Goal: Transaction & Acquisition: Book appointment/travel/reservation

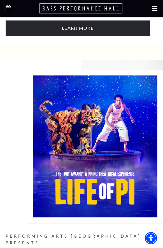
scroll to position [660, 0]
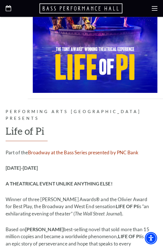
click at [158, 10] on div at bounding box center [81, 8] width 163 height 17
click at [156, 8] on icon at bounding box center [155, 9] width 6 height 6
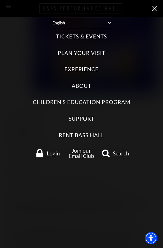
click at [92, 35] on label "Tickets & Events" at bounding box center [81, 37] width 51 height 8
click at [0, 0] on Events "Tickets & Events" at bounding box center [0, 0] width 0 height 0
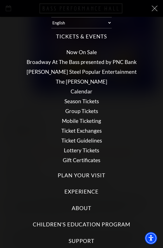
click at [92, 35] on label "Tickets & Events" at bounding box center [81, 37] width 51 height 8
click at [0, 0] on Events "Tickets & Events" at bounding box center [0, 0] width 0 height 0
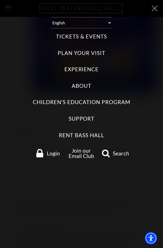
click at [86, 38] on label "Tickets & Events" at bounding box center [81, 37] width 51 height 8
click at [0, 0] on Events "Tickets & Events" at bounding box center [0, 0] width 0 height 0
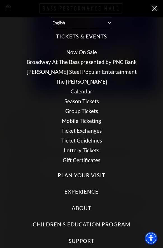
click at [87, 54] on link "Now On Sale" at bounding box center [81, 52] width 31 height 6
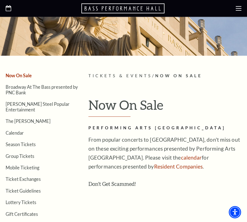
scroll to position [89, 0]
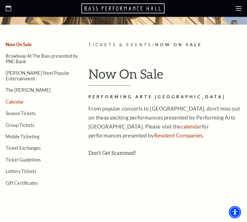
click at [17, 99] on link "Calendar" at bounding box center [15, 101] width 18 height 5
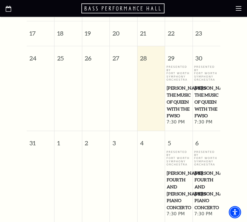
scroll to position [312, 0]
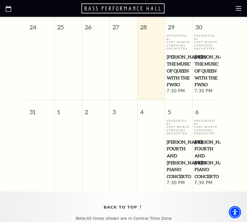
click at [183, 131] on p "Presented By Fort Worth Symphony Orchestra" at bounding box center [178, 128] width 25 height 16
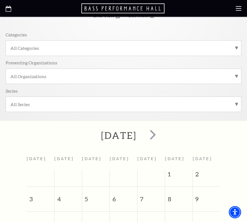
scroll to position [62, 0]
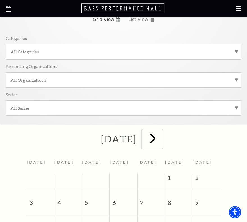
click at [161, 137] on span "next" at bounding box center [153, 138] width 16 height 16
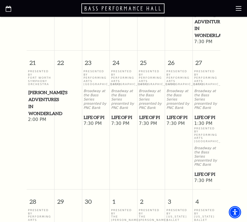
scroll to position [444, 0]
